Goal: Information Seeking & Learning: Learn about a topic

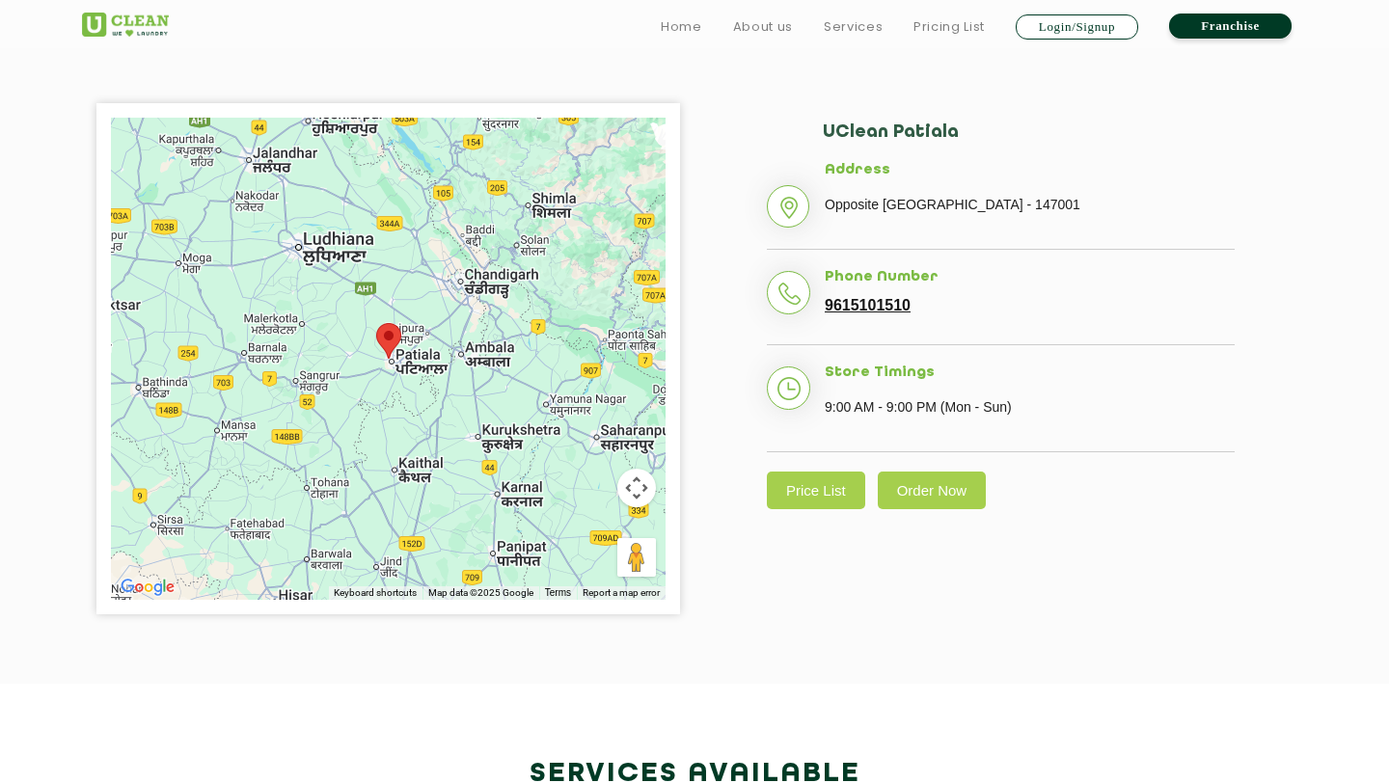
scroll to position [444, 0]
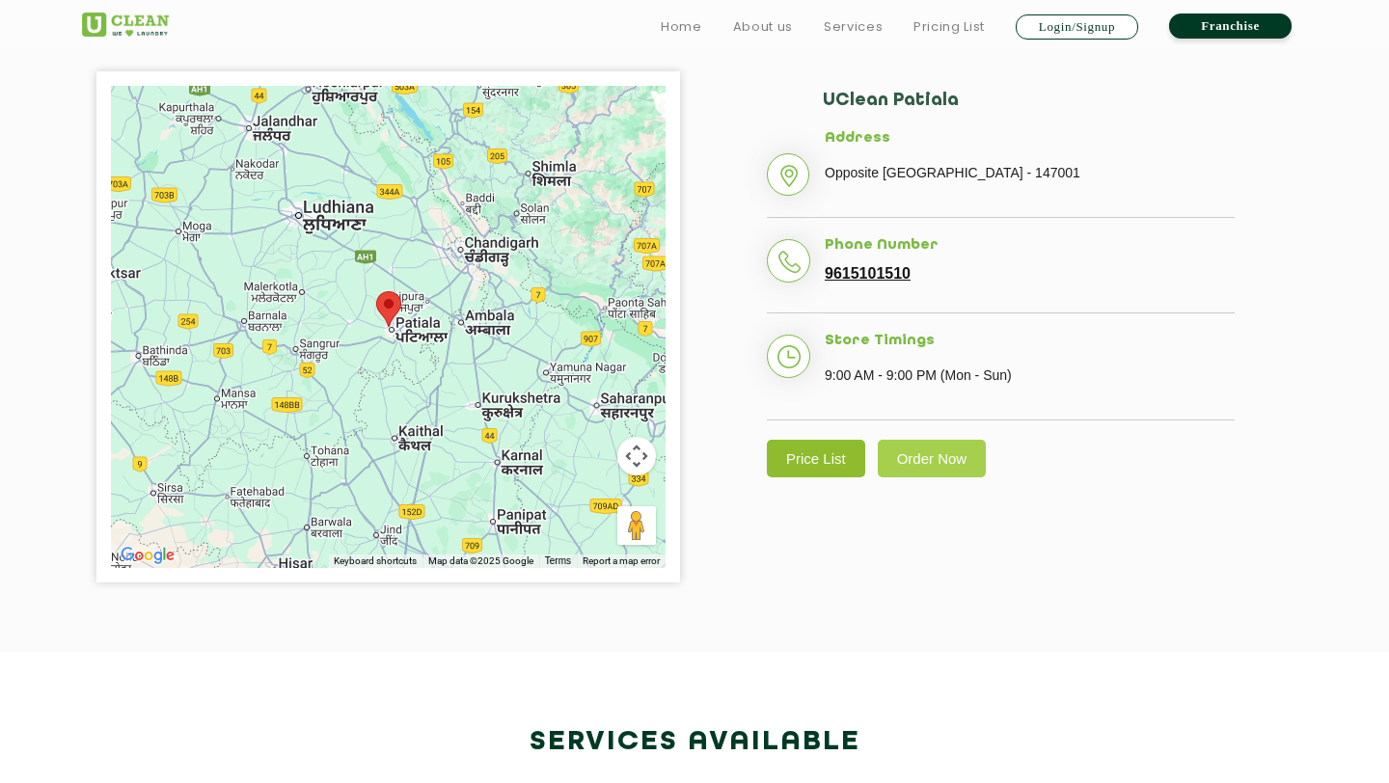
click at [805, 446] on link "Price List" at bounding box center [816, 459] width 98 height 38
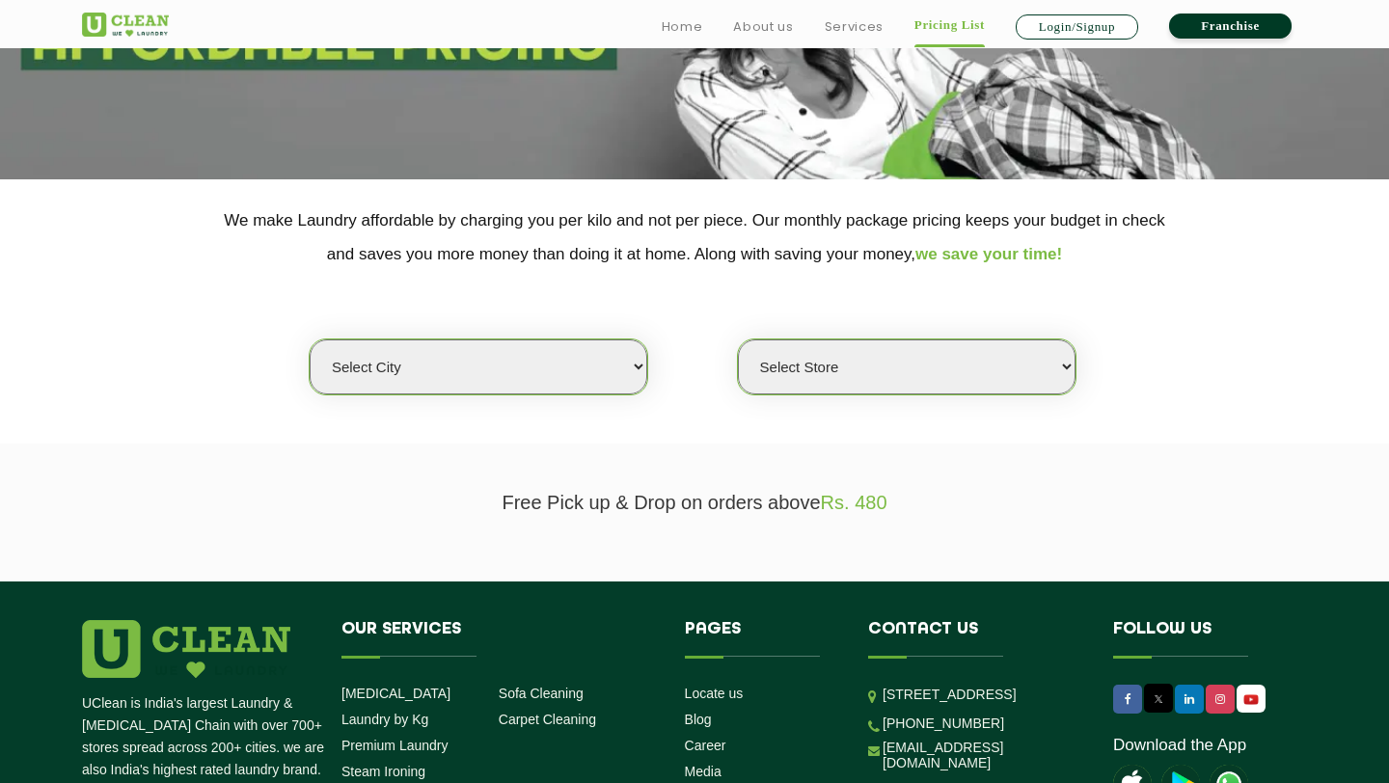
scroll to position [326, 0]
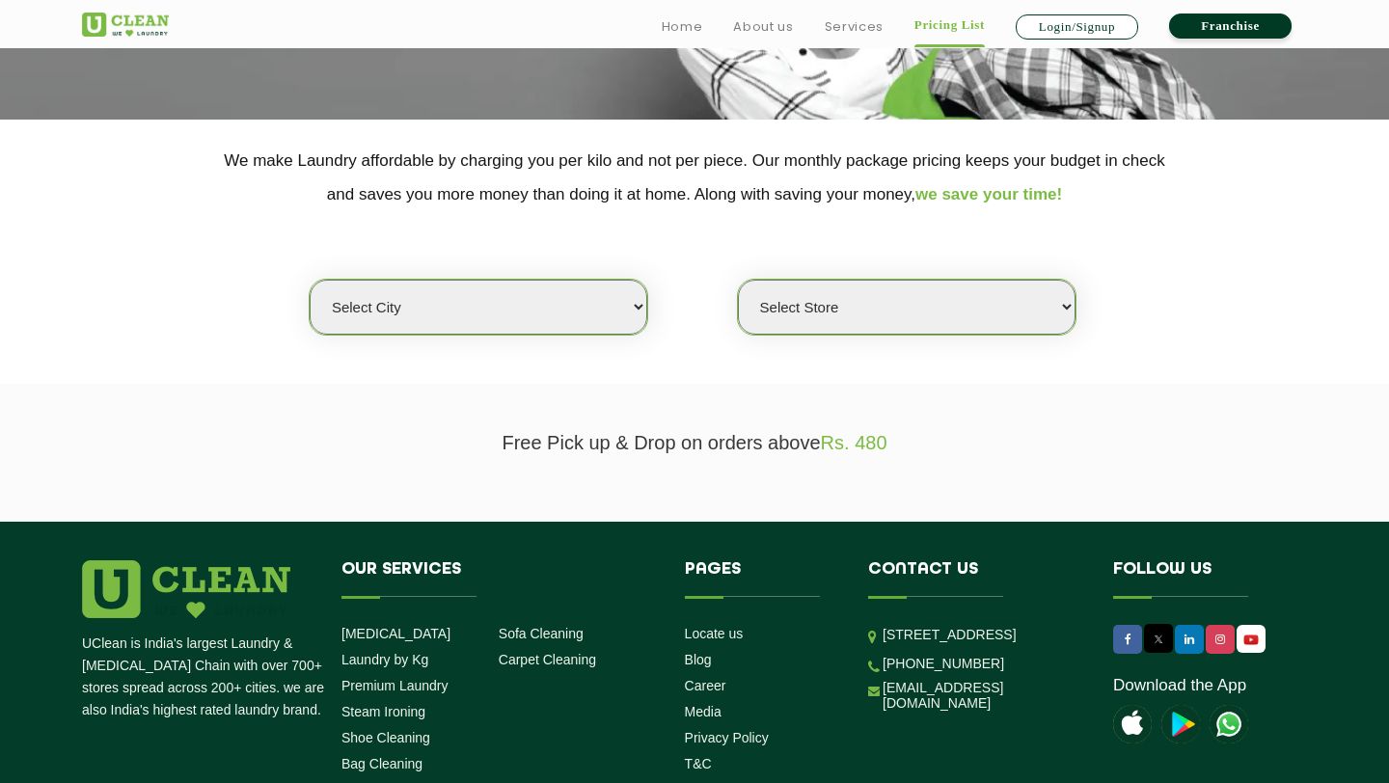
click at [530, 296] on select "Select city [GEOGRAPHIC_DATA] [GEOGRAPHIC_DATA] [GEOGRAPHIC_DATA] [GEOGRAPHIC_D…" at bounding box center [479, 307] width 338 height 55
select select "27"
click at [310, 280] on select "Select city [GEOGRAPHIC_DATA] [GEOGRAPHIC_DATA] [GEOGRAPHIC_DATA] [GEOGRAPHIC_D…" at bounding box center [479, 307] width 338 height 55
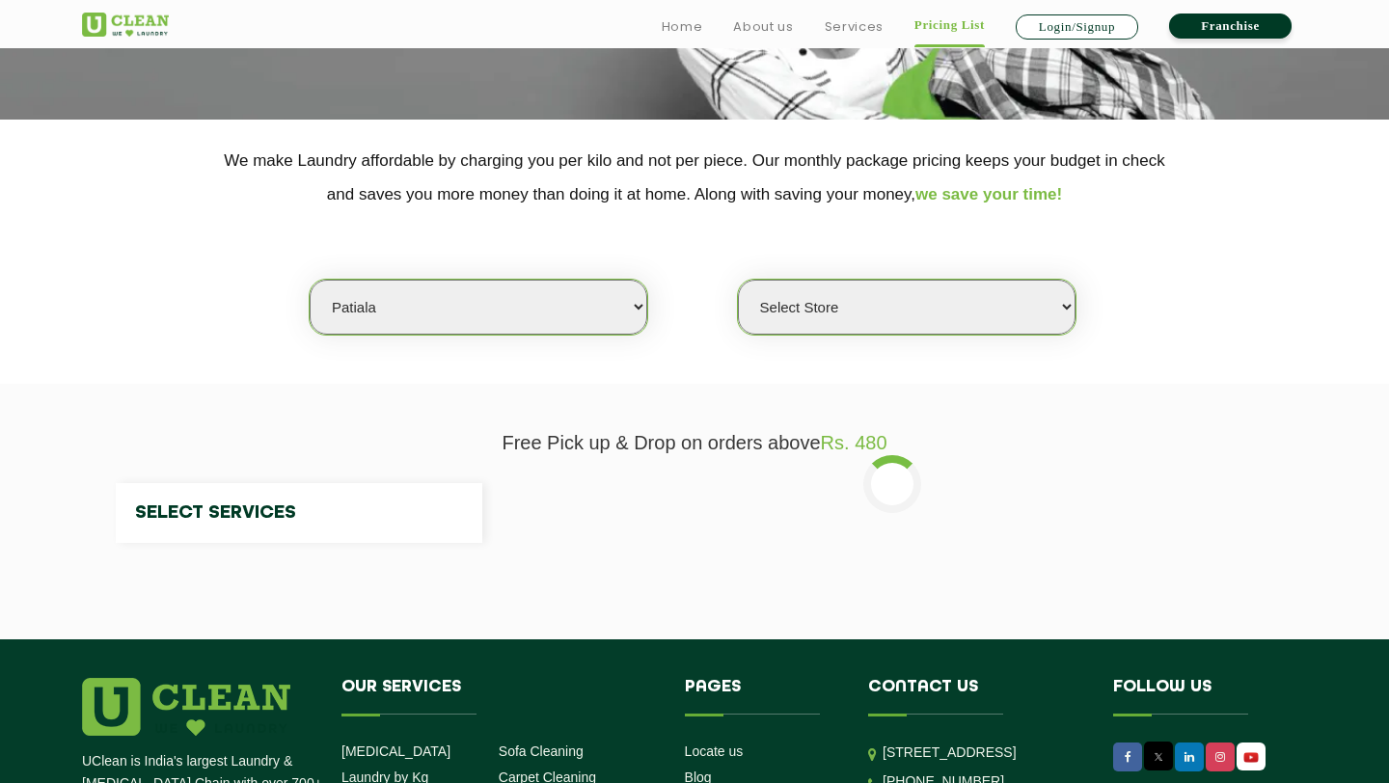
click at [919, 284] on select "Select Store" at bounding box center [907, 307] width 338 height 55
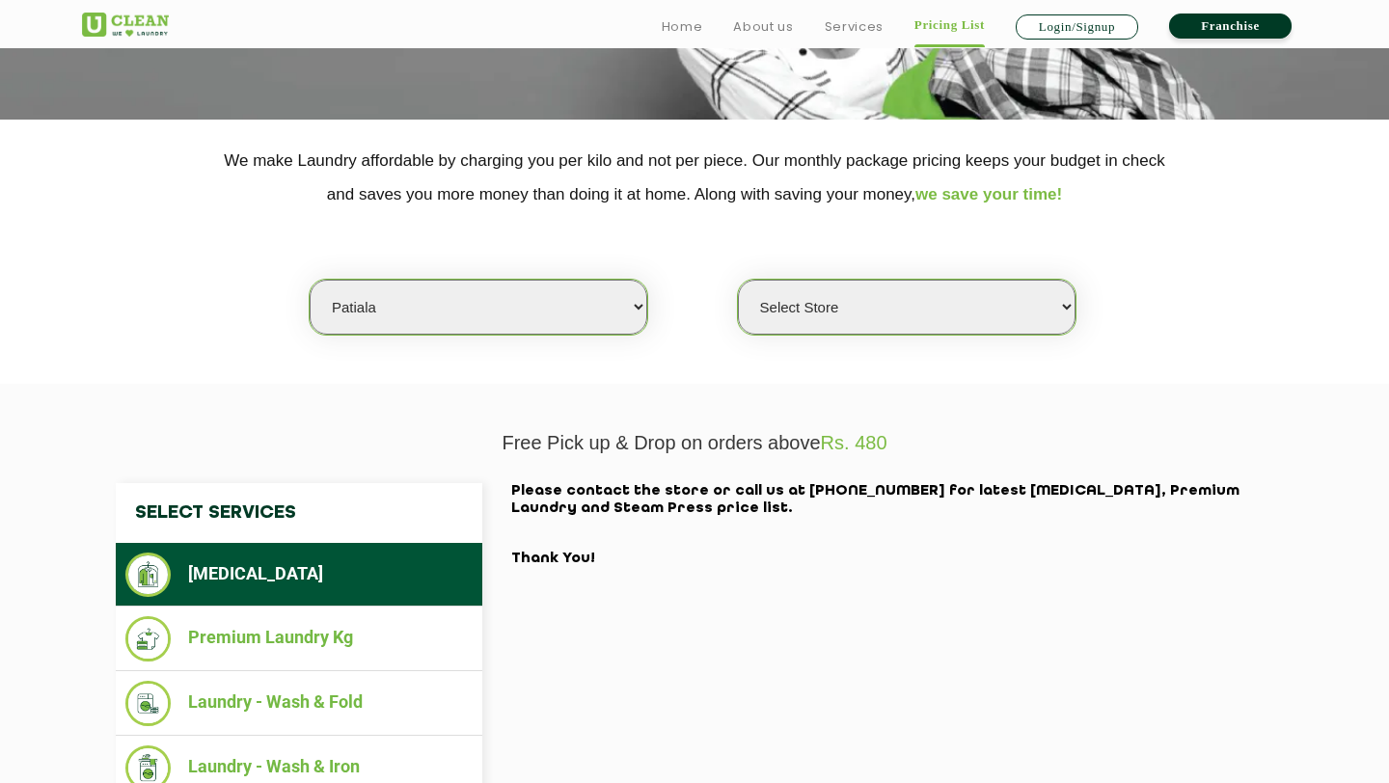
select select "66"
click at [738, 280] on select "Select Store UClean Patiala [PERSON_NAME] Enclave [GEOGRAPHIC_DATA]" at bounding box center [907, 307] width 338 height 55
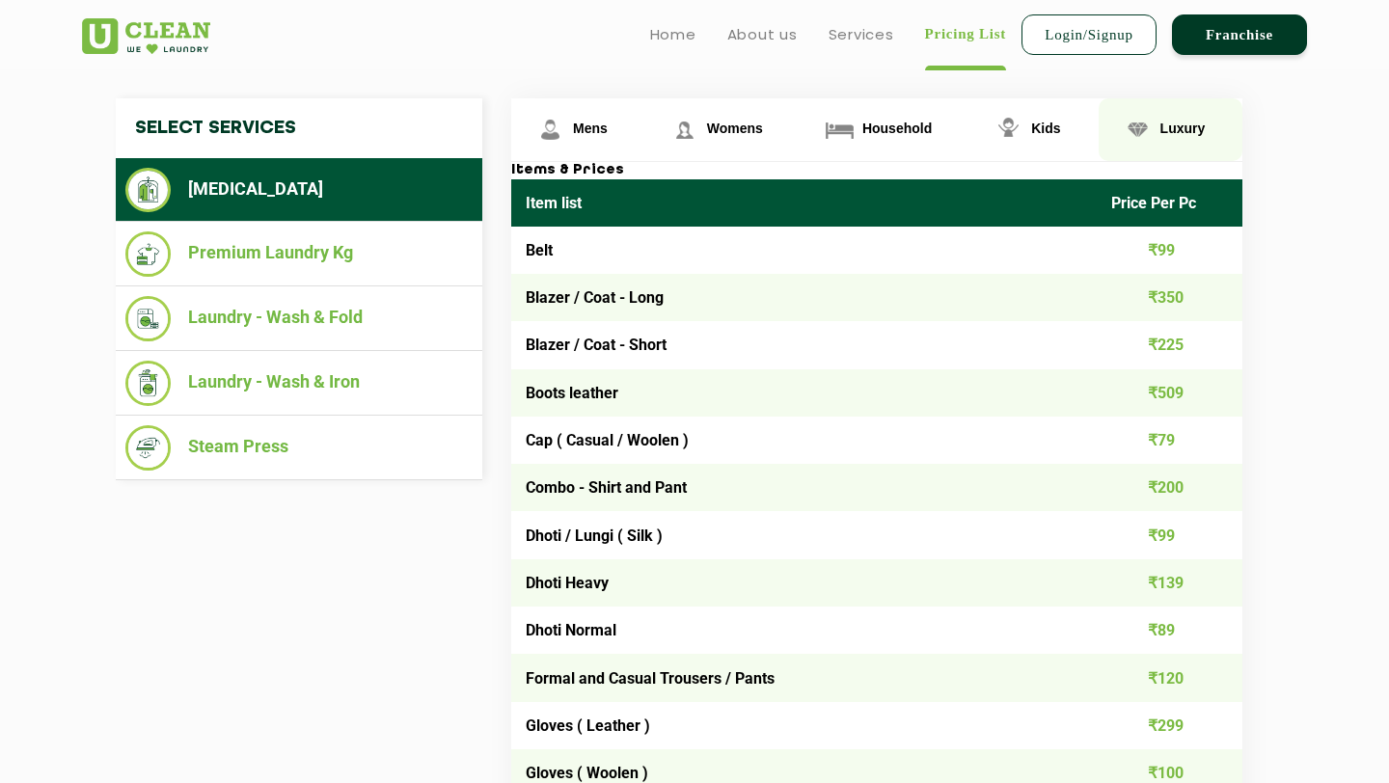
scroll to position [652, 0]
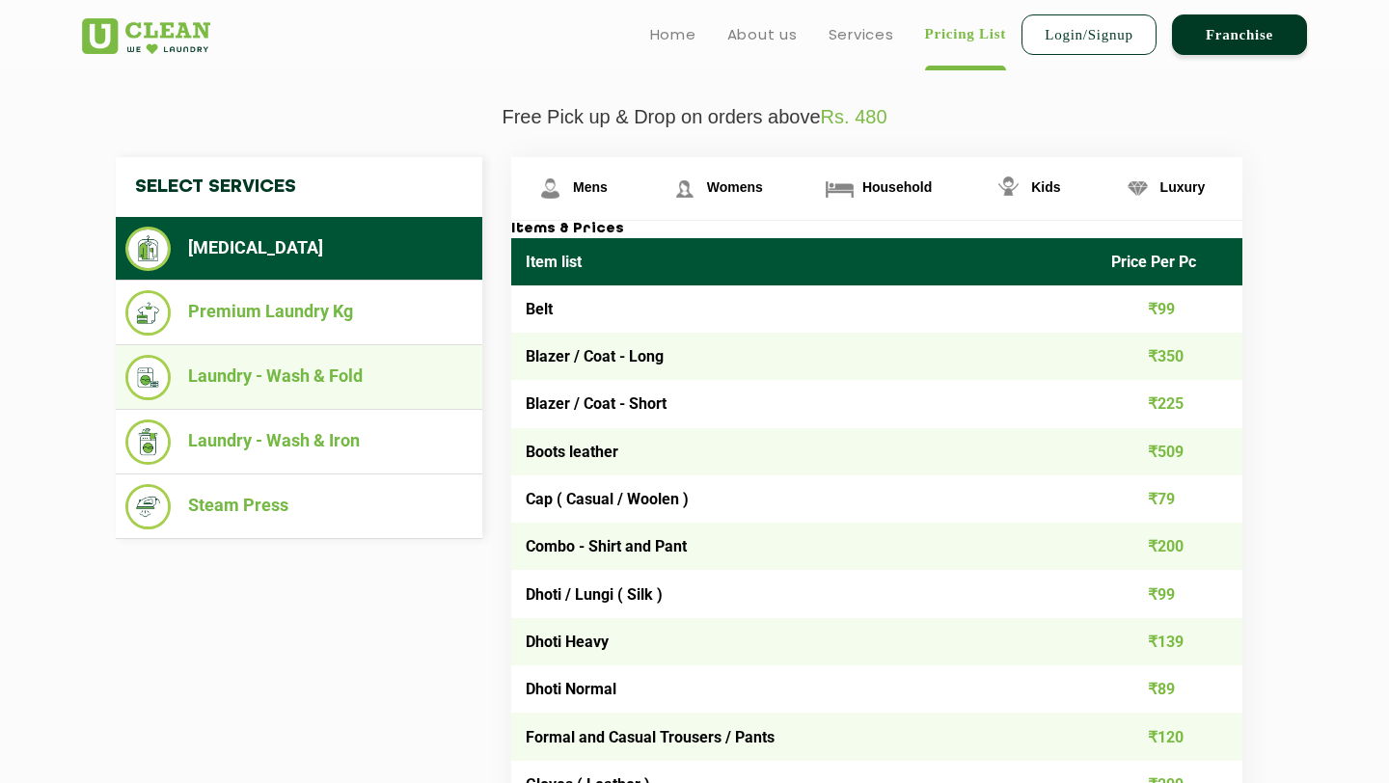
click at [299, 378] on li "Laundry - Wash & Fold" at bounding box center [298, 377] width 347 height 45
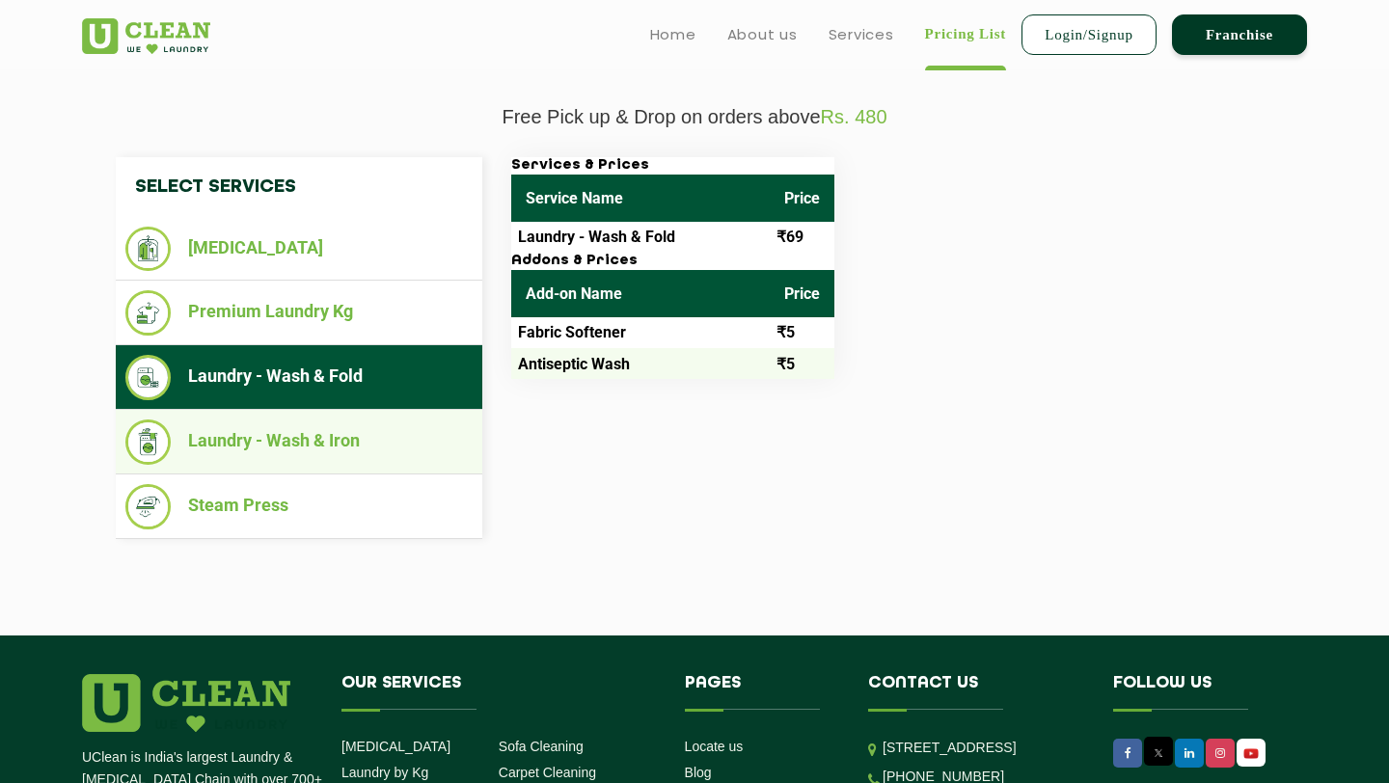
click at [304, 465] on li "Laundry - Wash & Iron" at bounding box center [298, 442] width 347 height 45
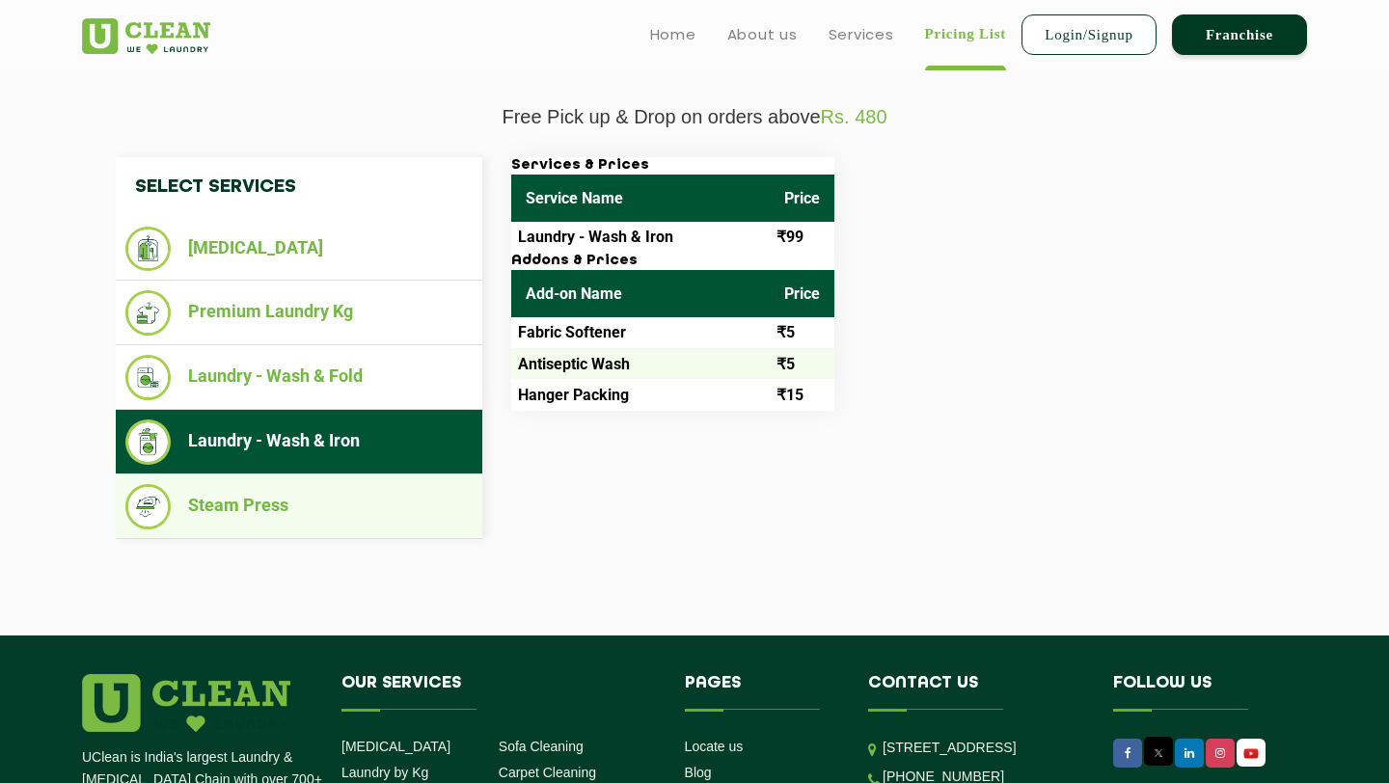
click at [397, 518] on li "Steam Press" at bounding box center [298, 506] width 347 height 45
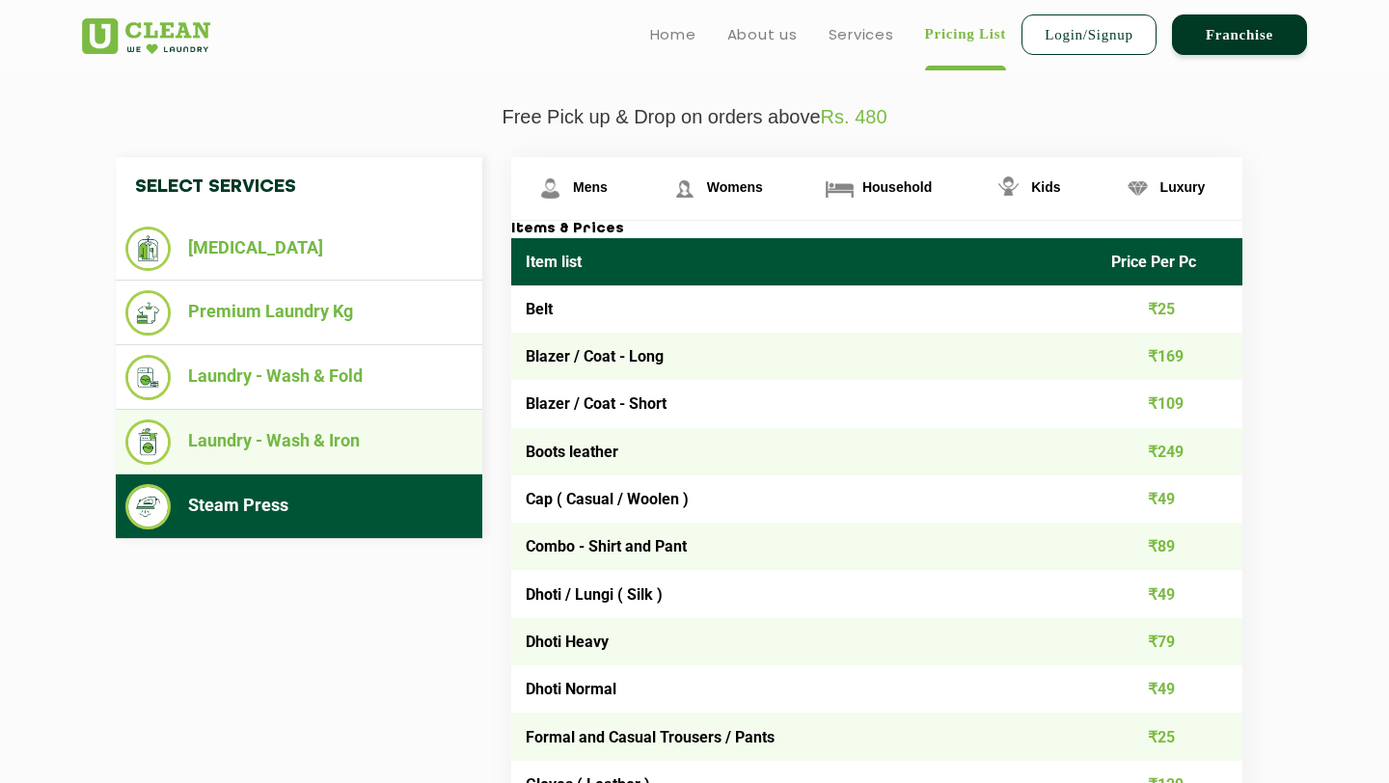
click at [415, 444] on li "Laundry - Wash & Iron" at bounding box center [298, 442] width 347 height 45
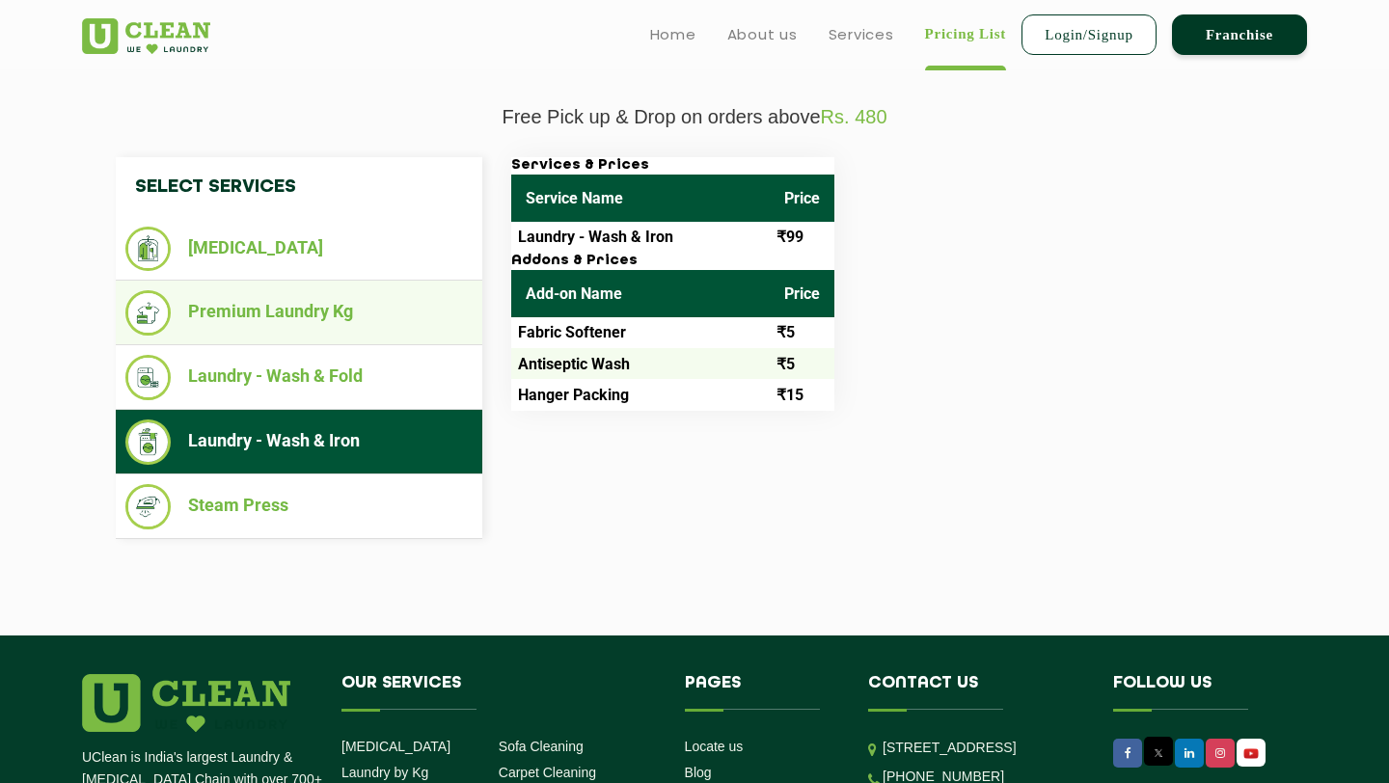
click at [383, 294] on li "Premium Laundry Kg" at bounding box center [298, 312] width 347 height 45
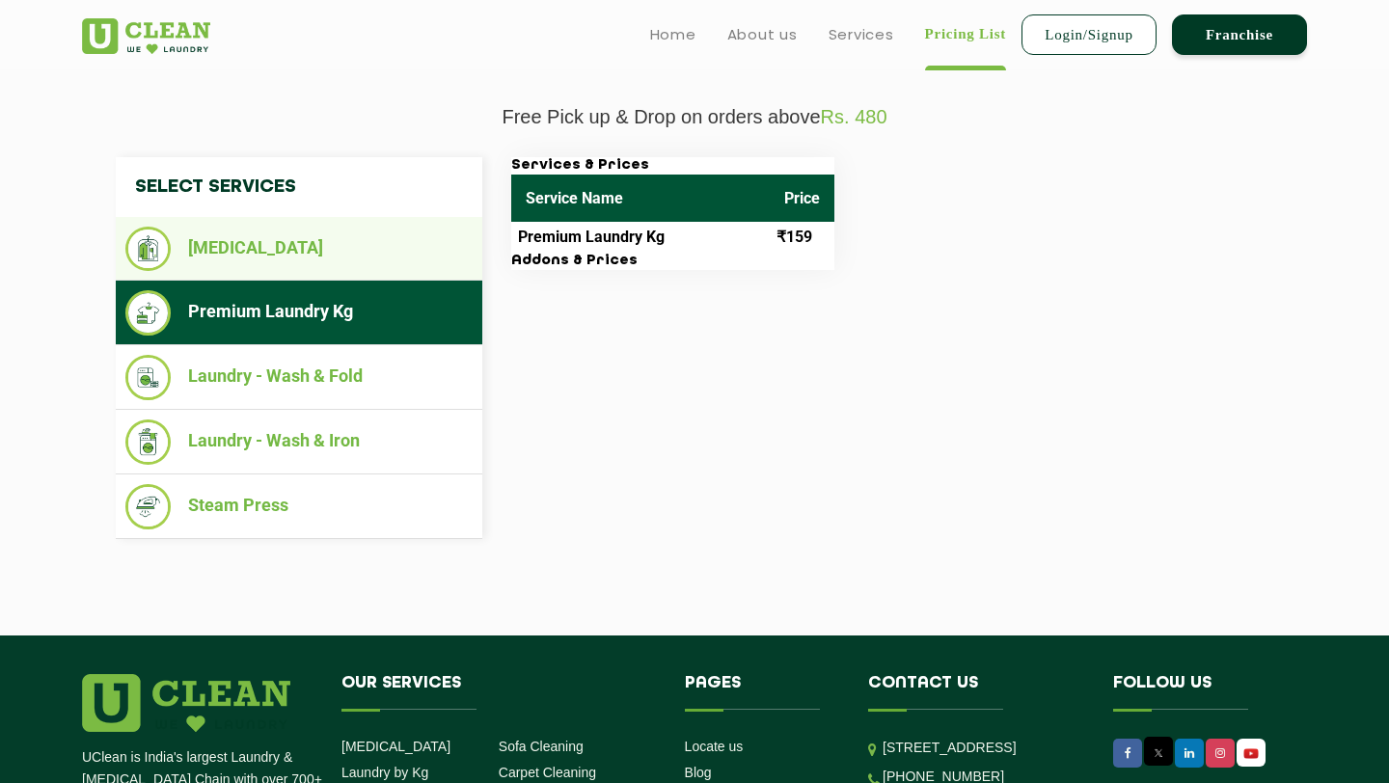
click at [418, 253] on li "[MEDICAL_DATA]" at bounding box center [298, 249] width 347 height 44
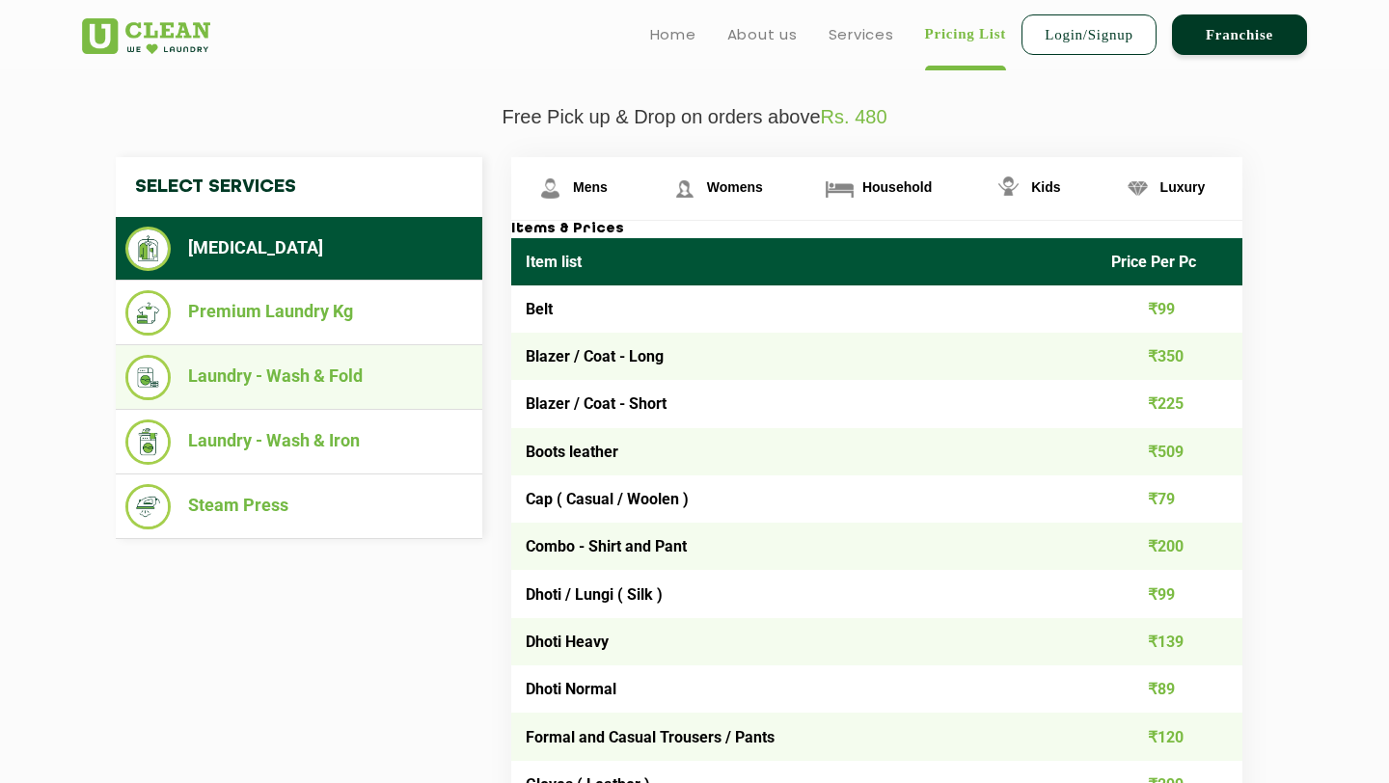
click at [357, 384] on li "Laundry - Wash & Fold" at bounding box center [298, 377] width 347 height 45
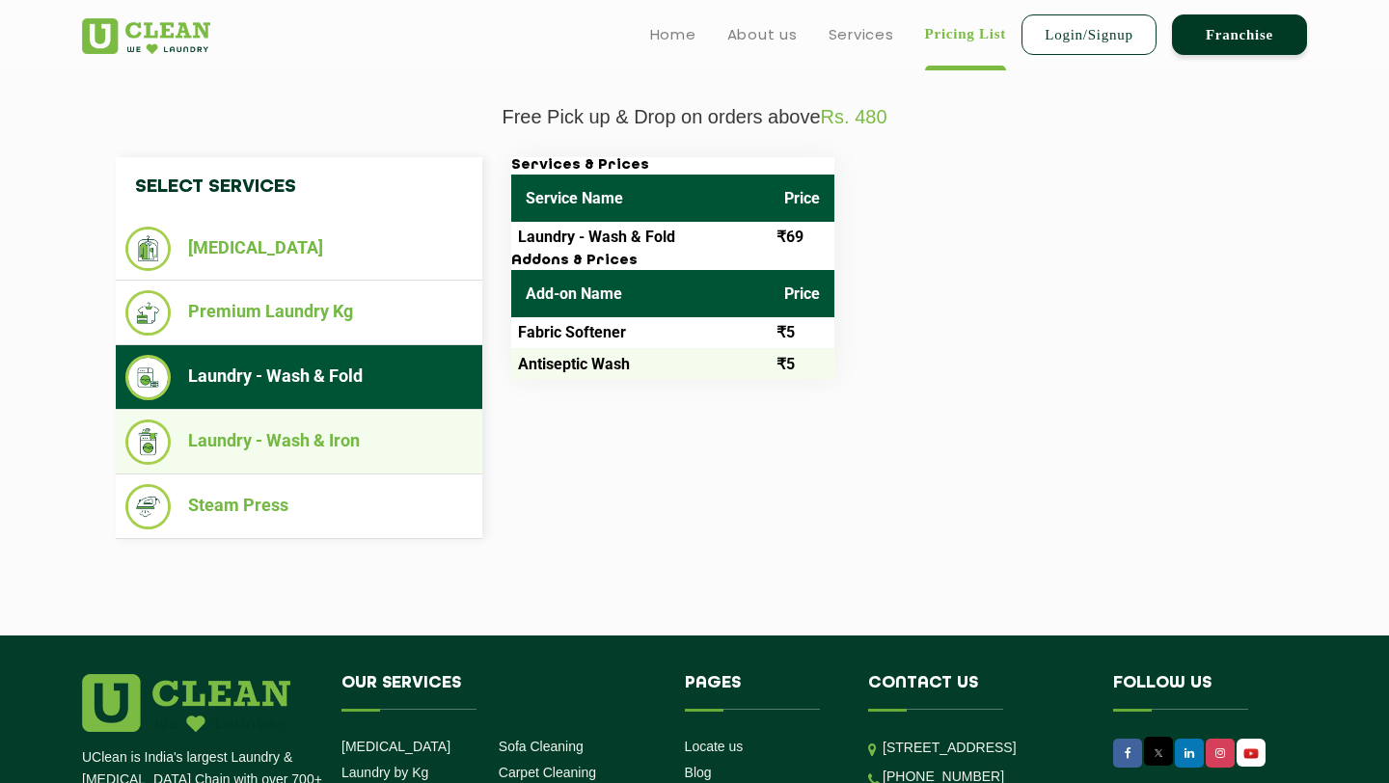
click at [367, 432] on li "Laundry - Wash & Iron" at bounding box center [298, 442] width 347 height 45
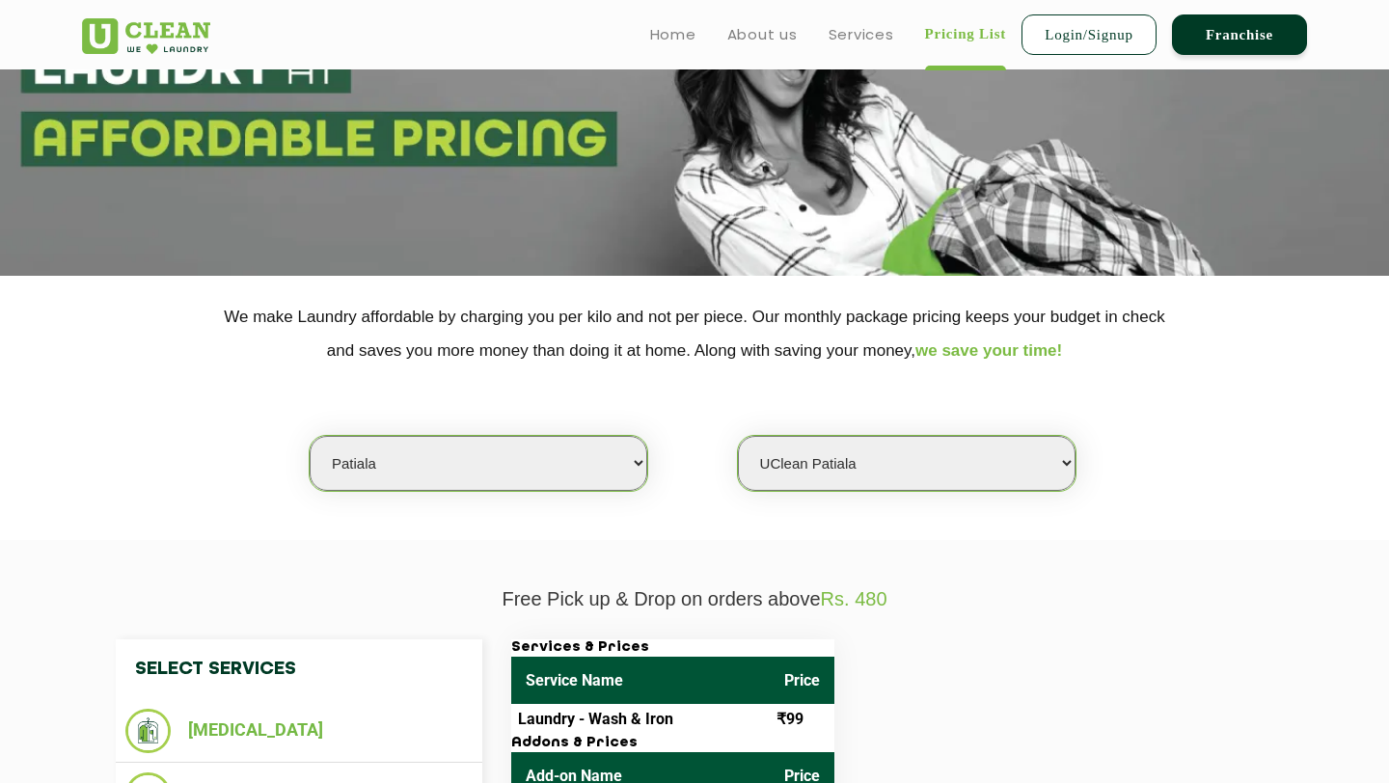
scroll to position [0, 0]
